Goal: Transaction & Acquisition: Purchase product/service

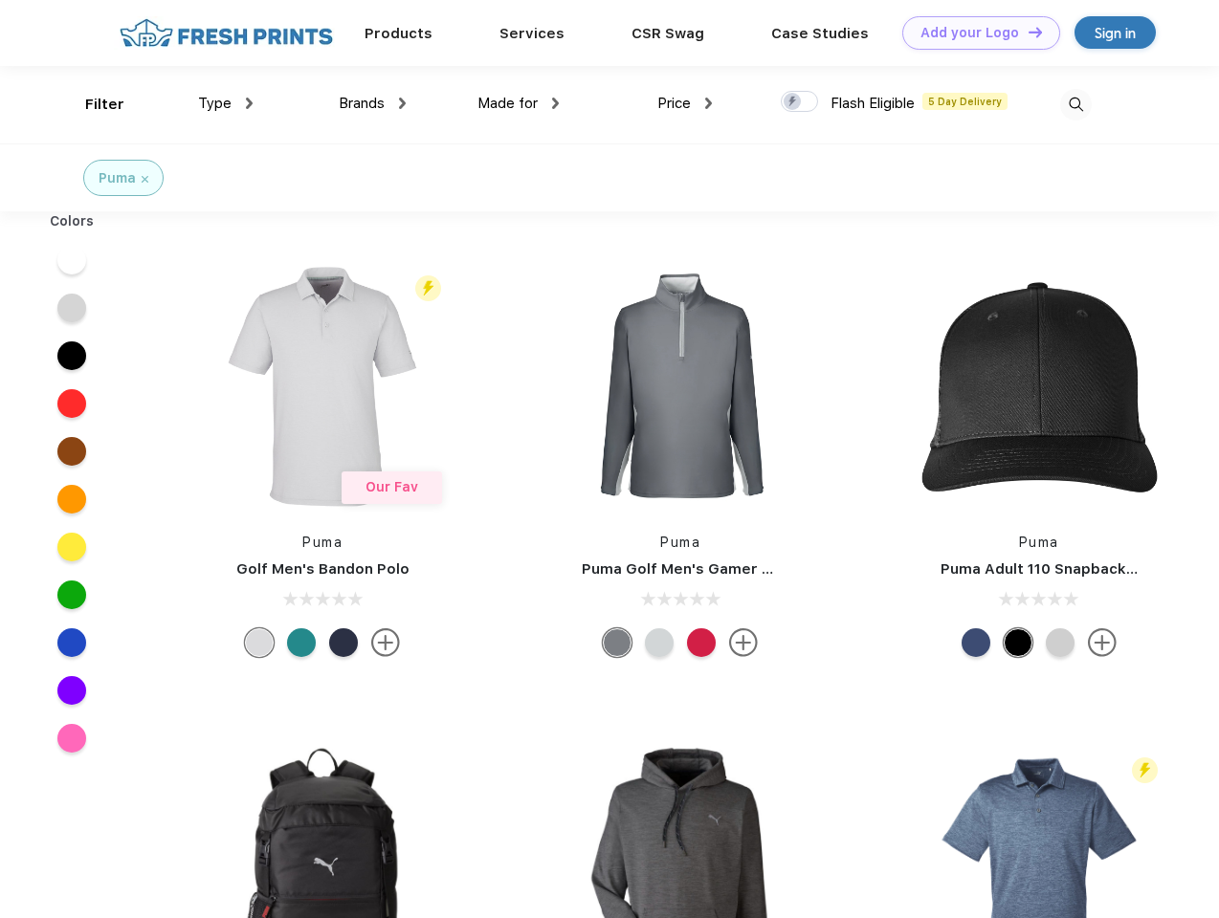
scroll to position [1, 0]
click at [974, 33] on link "Add your Logo Design Tool" at bounding box center [981, 32] width 158 height 33
click at [0, 0] on div "Design Tool" at bounding box center [0, 0] width 0 height 0
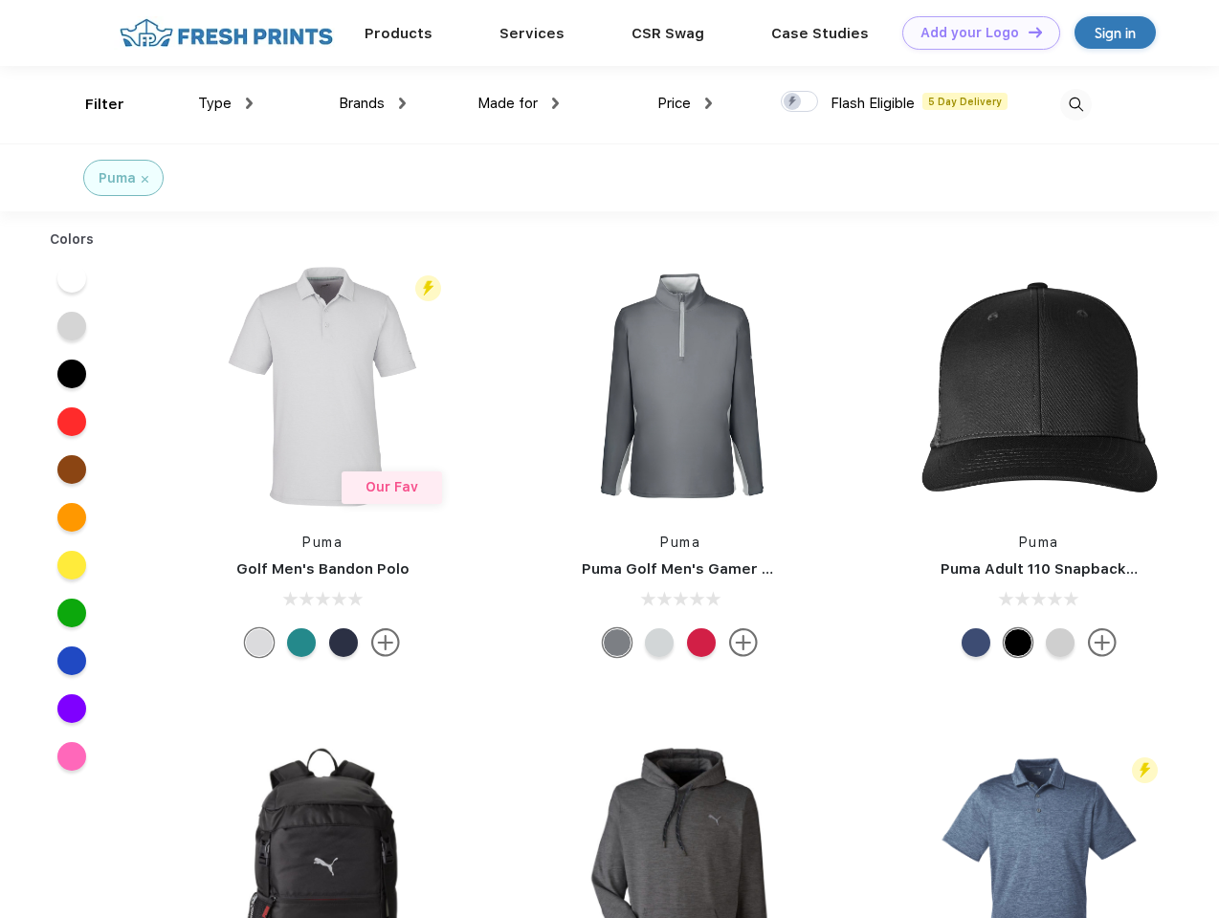
click at [1027, 32] on link "Add your Logo Design Tool" at bounding box center [981, 32] width 158 height 33
click at [92, 104] on div "Filter" at bounding box center [104, 105] width 39 height 22
click at [226, 103] on span "Type" at bounding box center [214, 103] width 33 height 17
click at [372, 103] on span "Brands" at bounding box center [362, 103] width 46 height 17
click at [519, 103] on span "Made for" at bounding box center [507, 103] width 60 height 17
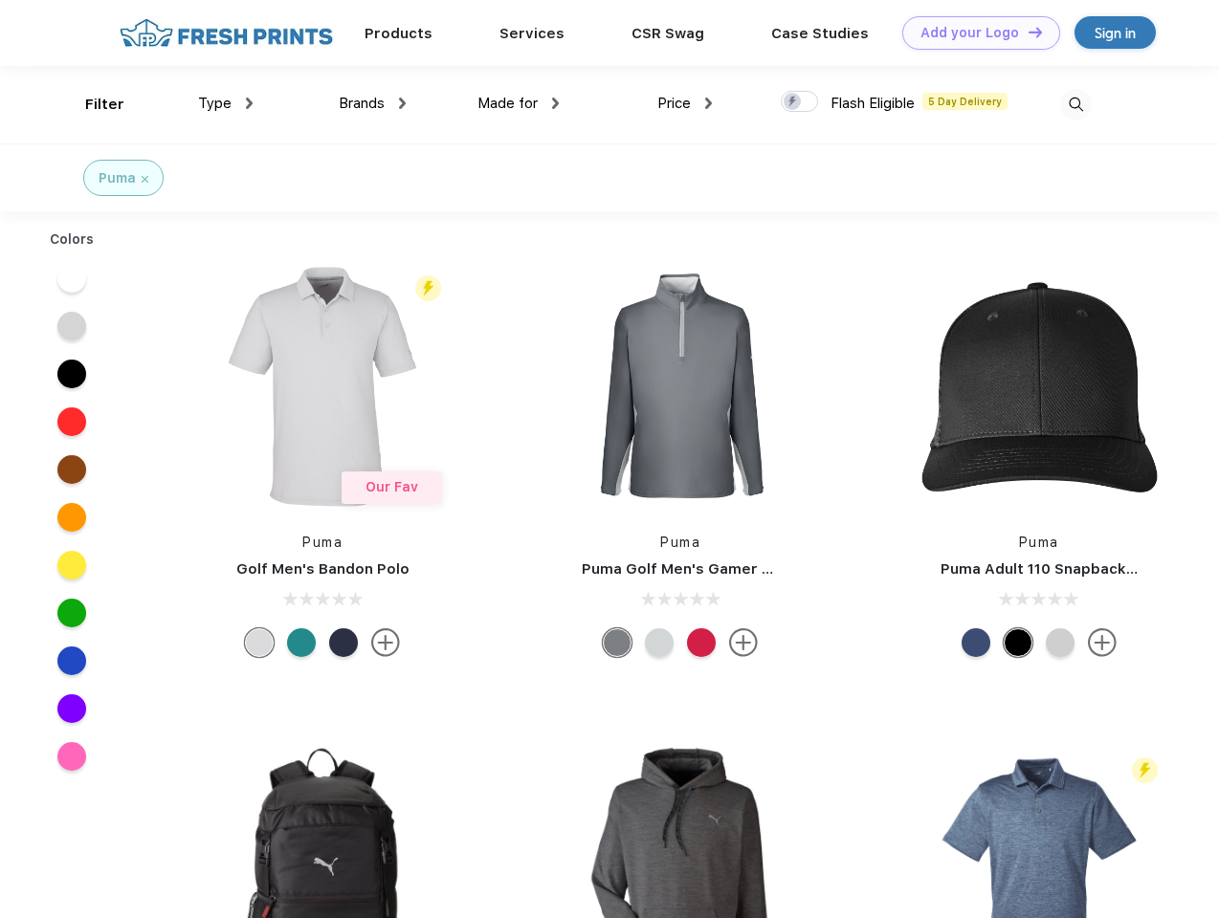
click at [685, 103] on span "Price" at bounding box center [673, 103] width 33 height 17
click at [800, 102] on div at bounding box center [799, 101] width 37 height 21
click at [793, 102] on input "checkbox" at bounding box center [787, 96] width 12 height 12
click at [1075, 104] on img at bounding box center [1076, 105] width 32 height 32
